Goal: Information Seeking & Learning: Learn about a topic

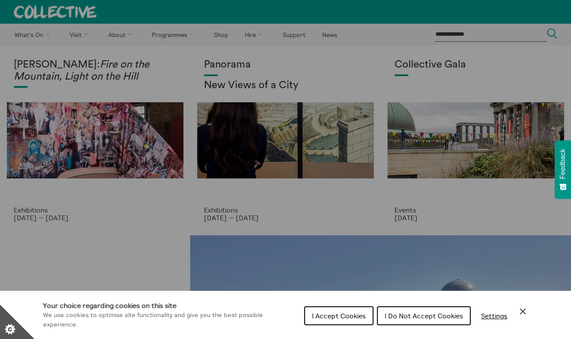
click at [527, 310] on icon "Close Cookie Control" at bounding box center [523, 311] width 10 height 10
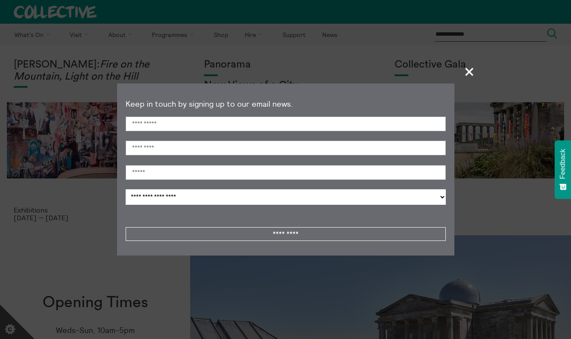
click at [467, 76] on span "+" at bounding box center [469, 71] width 25 height 25
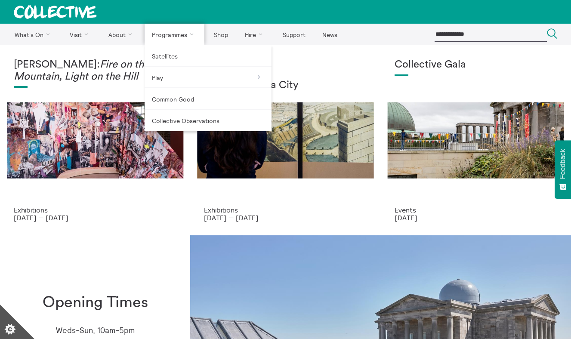
click at [174, 36] on link "Programmes" at bounding box center [175, 35] width 60 height 22
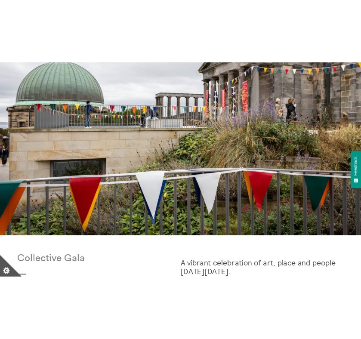
scroll to position [434, 0]
